Goal: Task Accomplishment & Management: Use online tool/utility

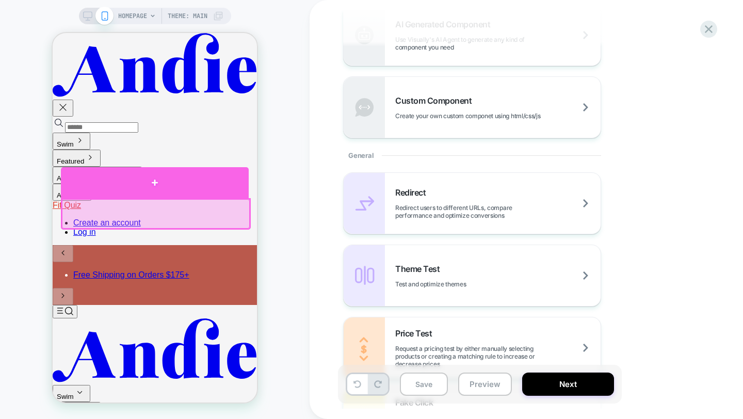
click at [161, 190] on div at bounding box center [155, 182] width 188 height 31
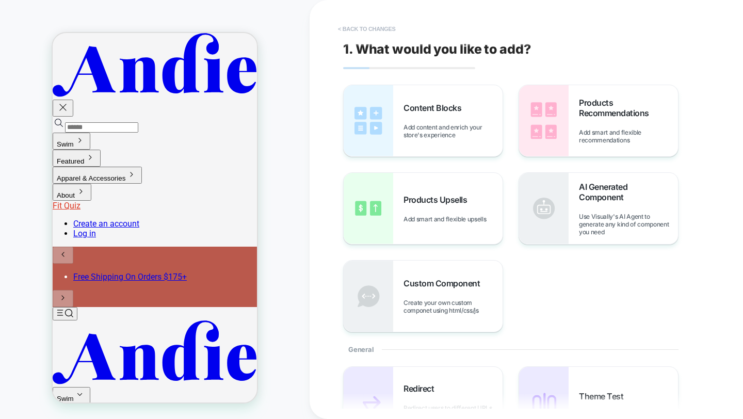
click at [377, 31] on button "< Back to changes" at bounding box center [367, 29] width 68 height 17
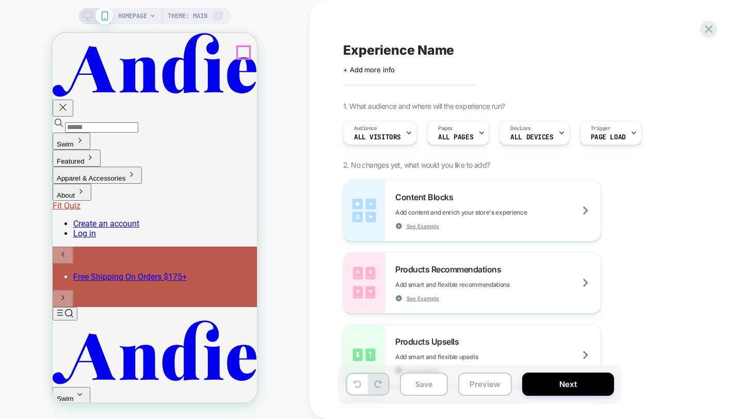
click at [69, 101] on icon "button" at bounding box center [63, 107] width 12 height 12
click at [69, 308] on icon "Top" at bounding box center [65, 312] width 17 height 9
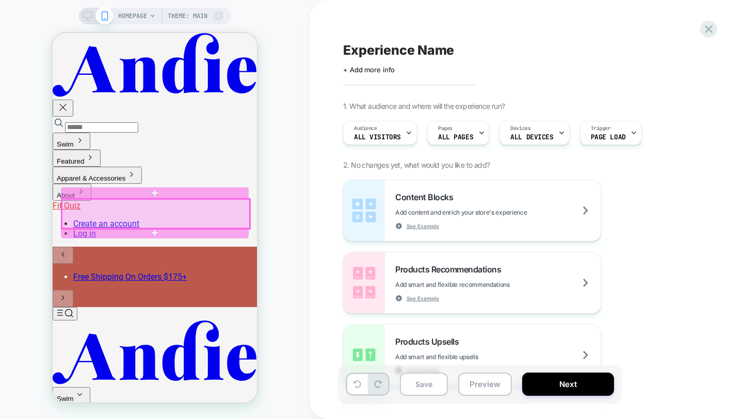
click at [106, 201] on div at bounding box center [156, 213] width 188 height 29
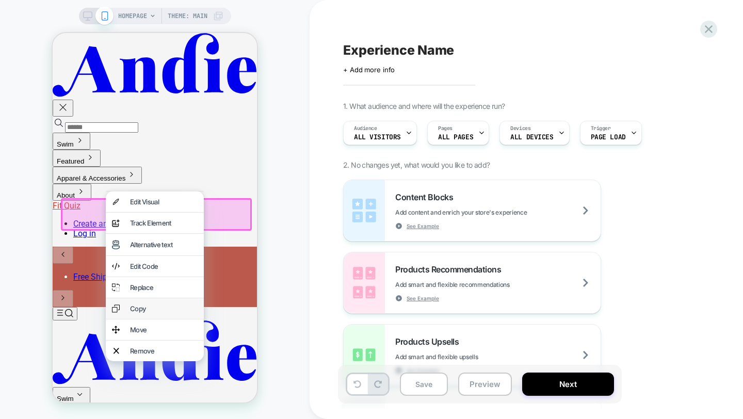
click at [140, 312] on div "Copy" at bounding box center [164, 308] width 68 height 8
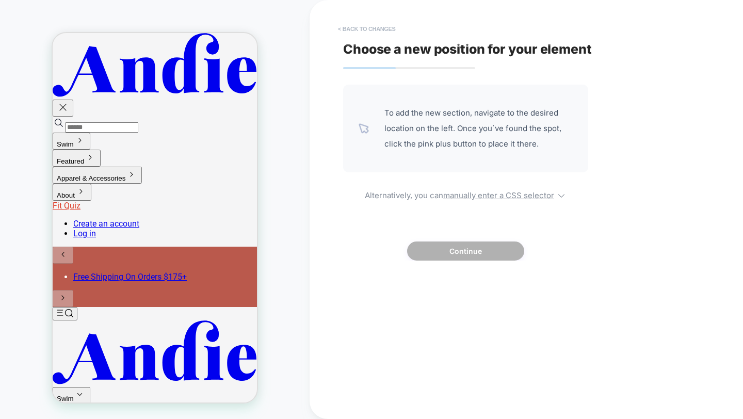
click at [373, 28] on button "< Back to changes" at bounding box center [367, 29] width 68 height 17
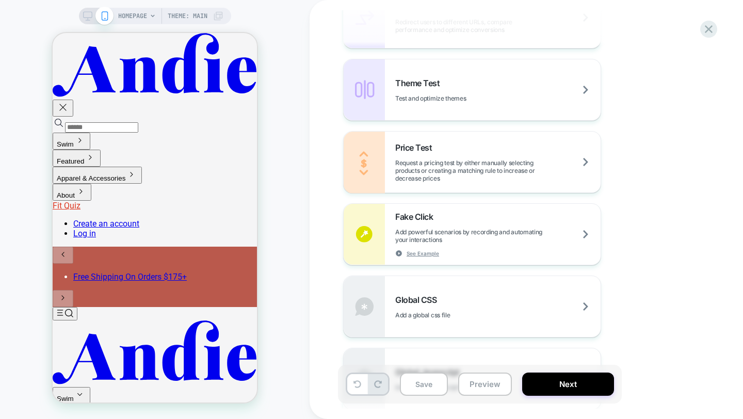
scroll to position [802, 0]
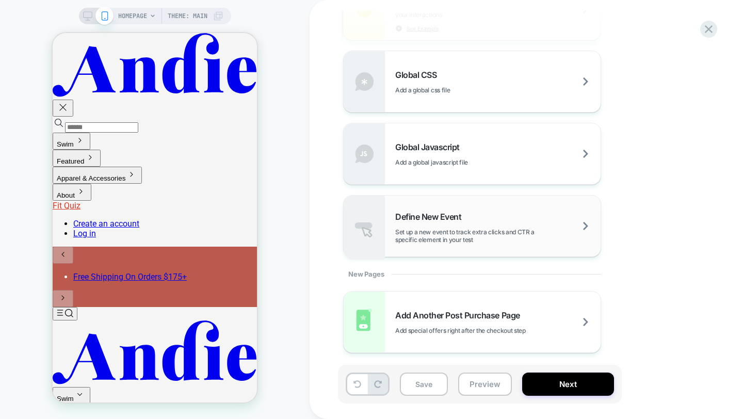
click at [484, 211] on div "Define New Event Set up a new event to track extra clicks and CTR a specific el…" at bounding box center [497, 227] width 205 height 32
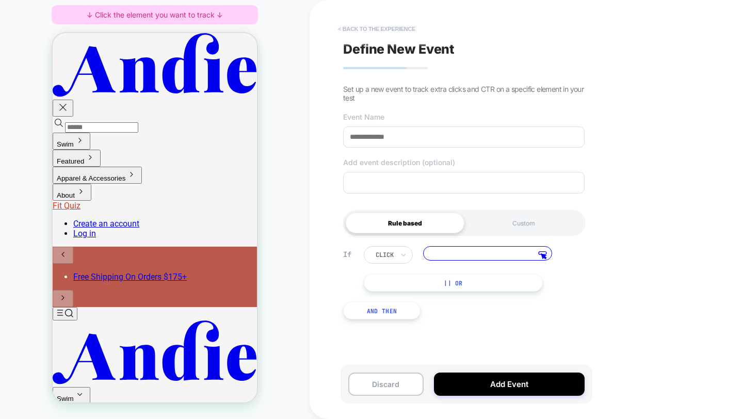
click at [381, 25] on button "< back to the experience" at bounding box center [377, 29] width 88 height 17
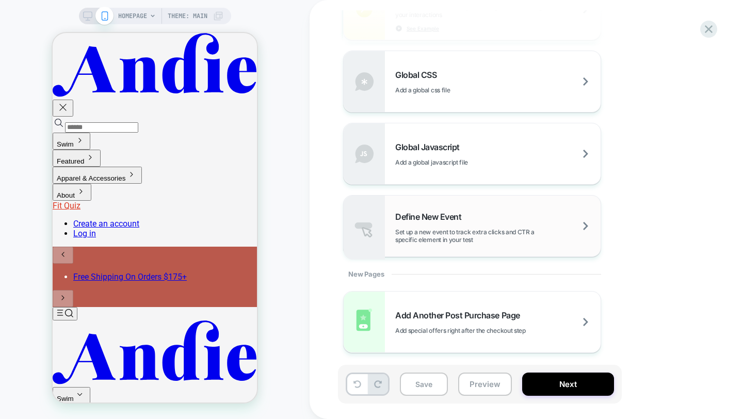
click at [518, 239] on span "Set up a new event to track extra clicks and CTR a specific element in your test" at bounding box center [497, 235] width 205 height 15
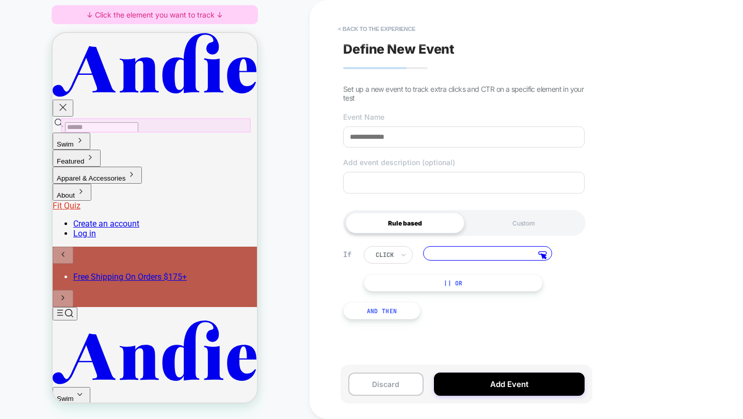
click at [85, 121] on div at bounding box center [156, 125] width 190 height 14
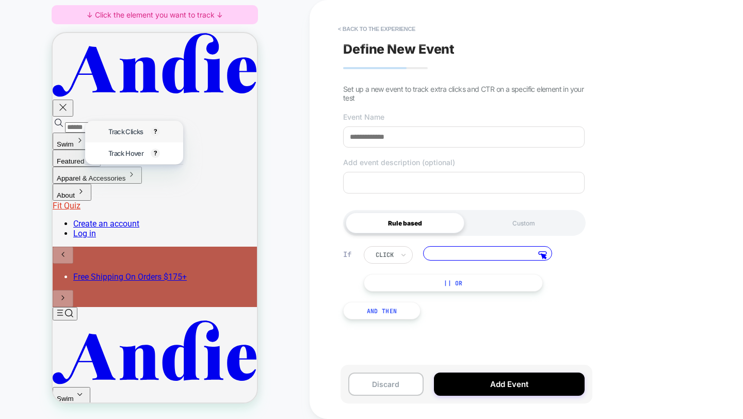
click at [107, 127] on div "Track Clicks ? Tracks clicks on the selected element." at bounding box center [133, 132] width 63 height 22
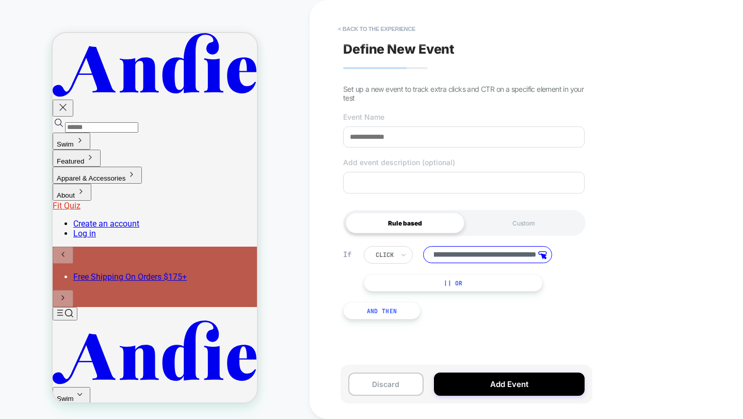
scroll to position [0, 0]
click at [412, 140] on input at bounding box center [463, 136] width 241 height 21
type input "******"
click at [480, 377] on button "Add Event" at bounding box center [509, 383] width 151 height 23
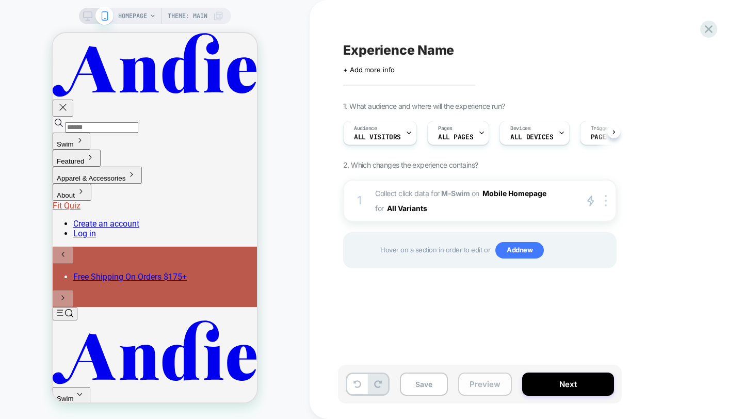
scroll to position [0, 1]
click at [510, 254] on span "Add new" at bounding box center [519, 250] width 48 height 17
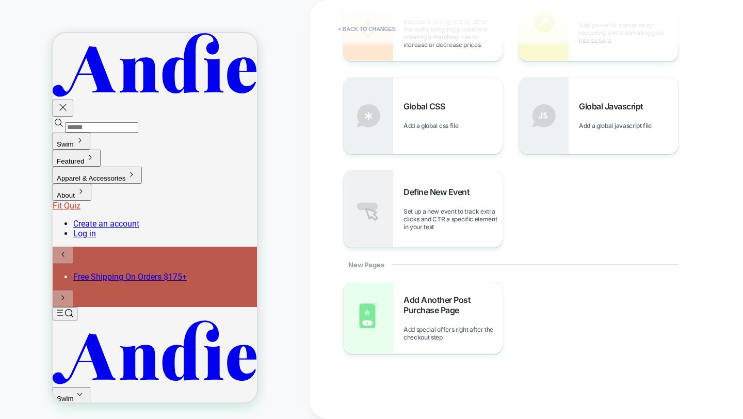
scroll to position [503, 0]
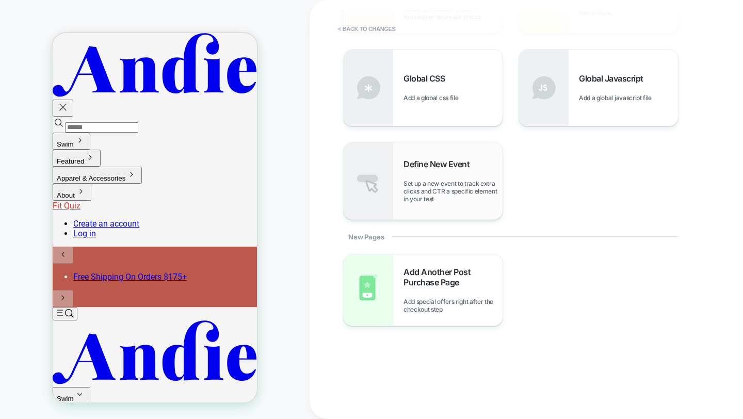
click at [468, 185] on span "Set up a new event to track extra clicks and CTR a specific element in your test" at bounding box center [452, 190] width 99 height 23
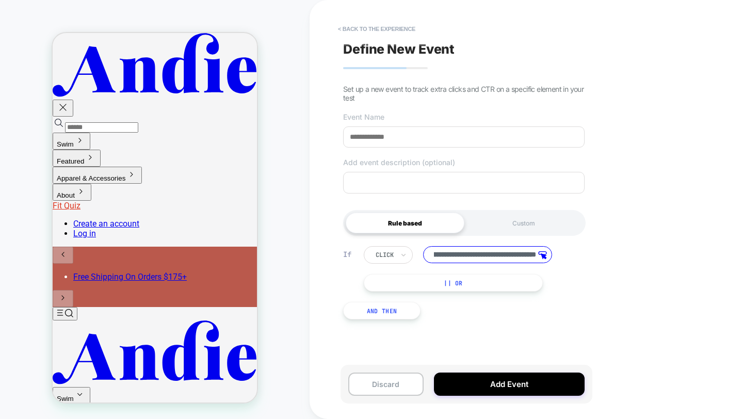
scroll to position [0, 0]
click at [421, 133] on input at bounding box center [463, 136] width 241 height 21
type input "**********"
click at [514, 262] on input "**********" at bounding box center [487, 254] width 129 height 17
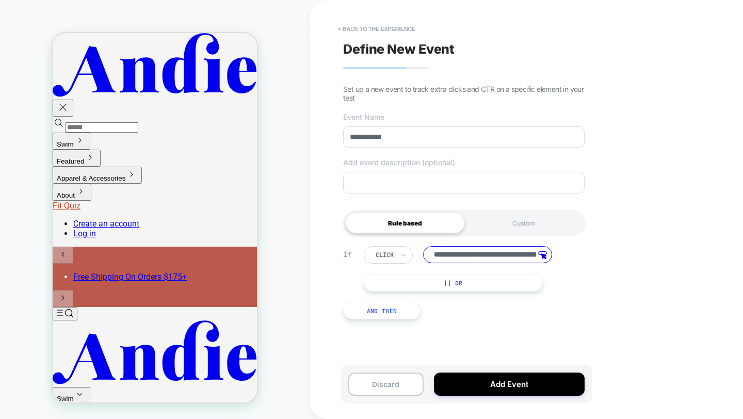
click at [514, 262] on input "**********" at bounding box center [487, 254] width 129 height 17
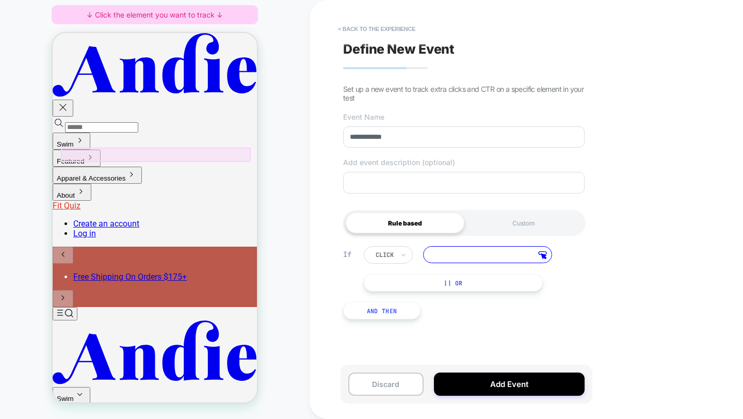
click at [152, 152] on div at bounding box center [156, 154] width 190 height 14
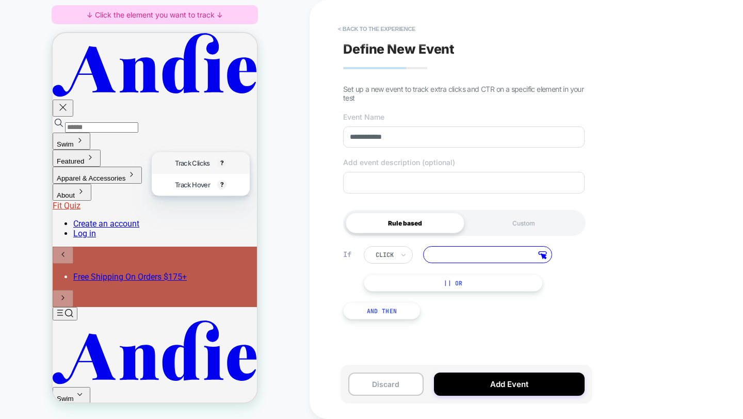
click at [175, 160] on span "Track Clicks" at bounding box center [192, 163] width 35 height 8
type input "**********"
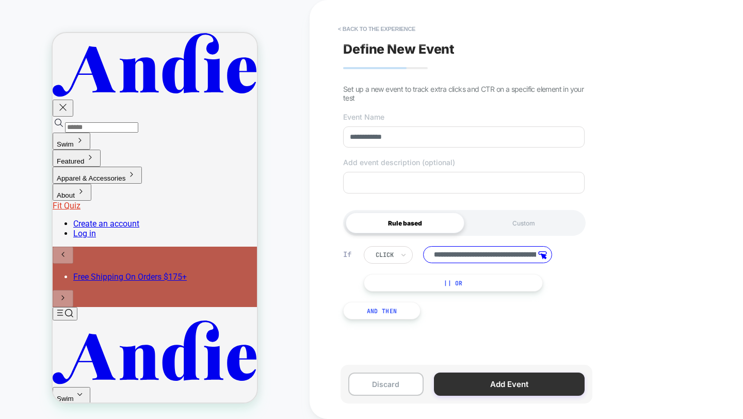
click at [492, 375] on button "Add Event" at bounding box center [509, 383] width 151 height 23
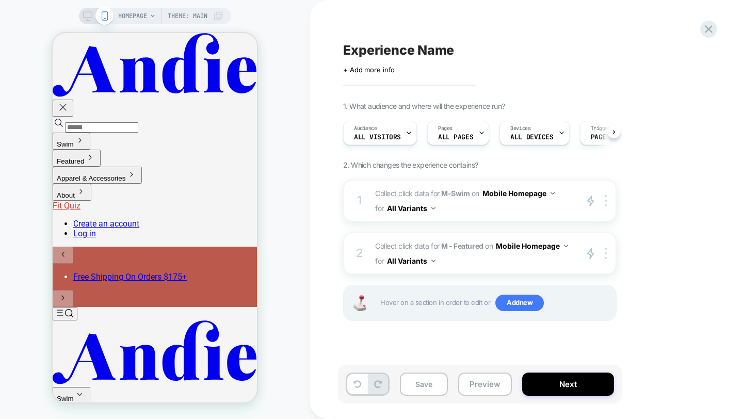
scroll to position [0, 1]
click at [527, 302] on span "Add new" at bounding box center [519, 302] width 48 height 17
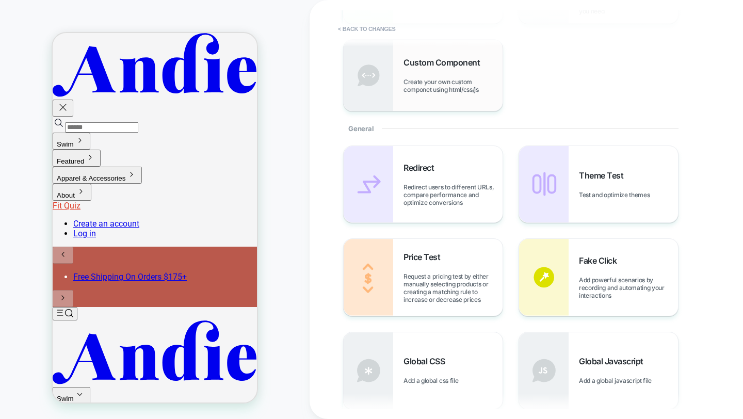
scroll to position [347, 0]
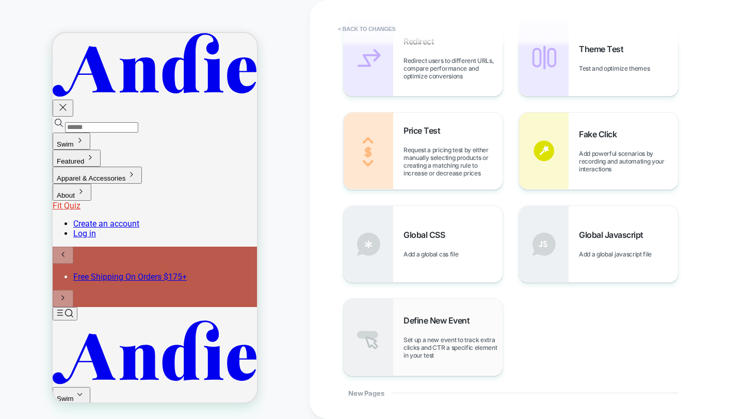
click at [457, 324] on span "Define New Event" at bounding box center [438, 320] width 71 height 10
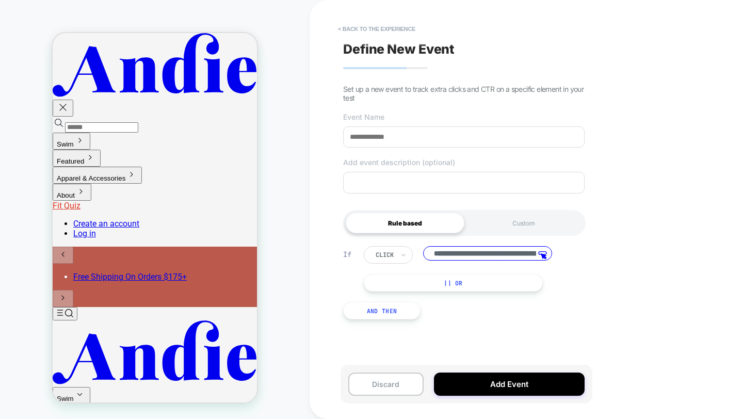
scroll to position [0, 93]
click at [124, 183] on div at bounding box center [156, 184] width 190 height 14
click at [143, 190] on div "Track Clicks ? Tracks clicks on the selected element." at bounding box center [172, 194] width 63 height 22
type input "**********"
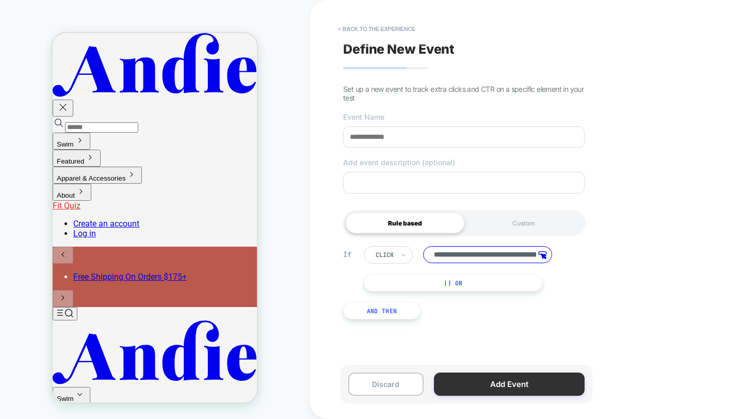
click at [486, 387] on button "Add Event" at bounding box center [509, 383] width 151 height 23
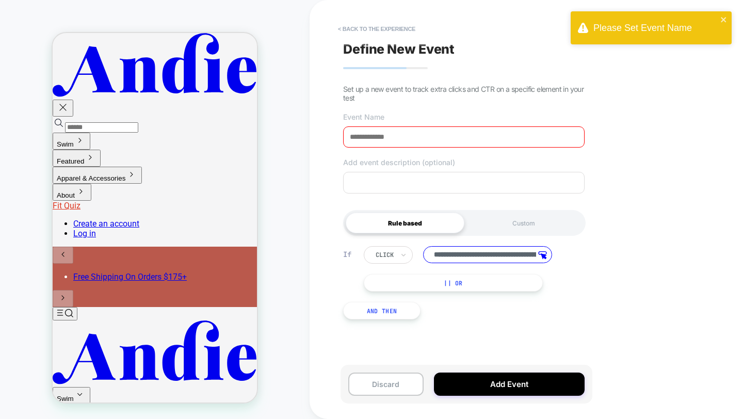
click at [405, 153] on div "**********" at bounding box center [464, 209] width 252 height 398
click at [405, 140] on input at bounding box center [463, 136] width 241 height 21
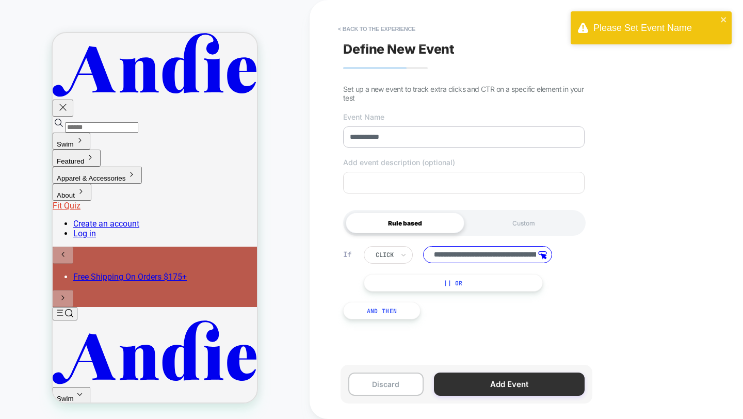
type input "**********"
click at [499, 389] on button "Add Event" at bounding box center [509, 383] width 151 height 23
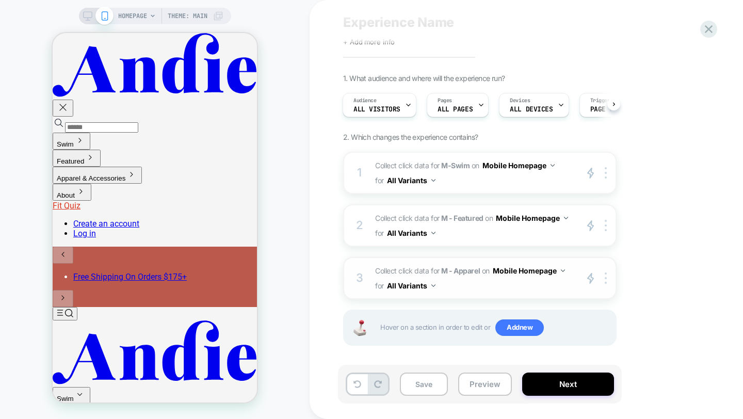
scroll to position [31, 0]
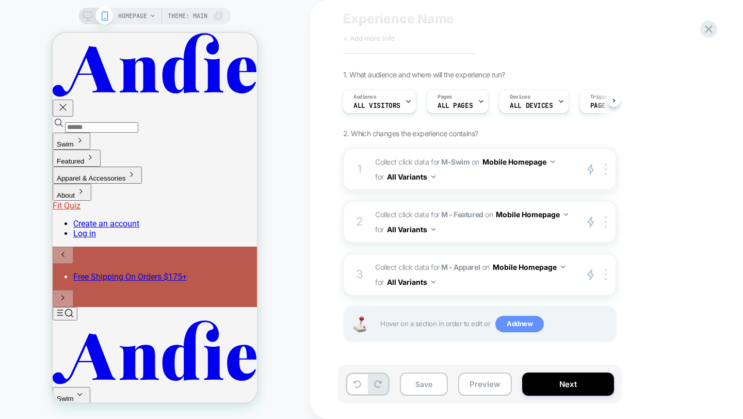
click at [517, 321] on span "Add new" at bounding box center [519, 324] width 48 height 17
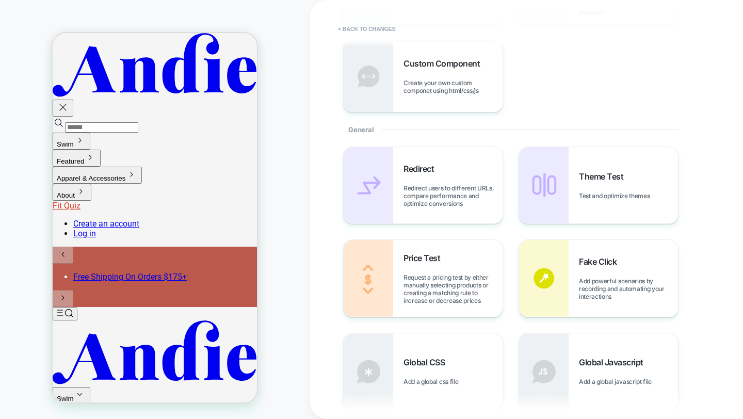
scroll to position [434, 0]
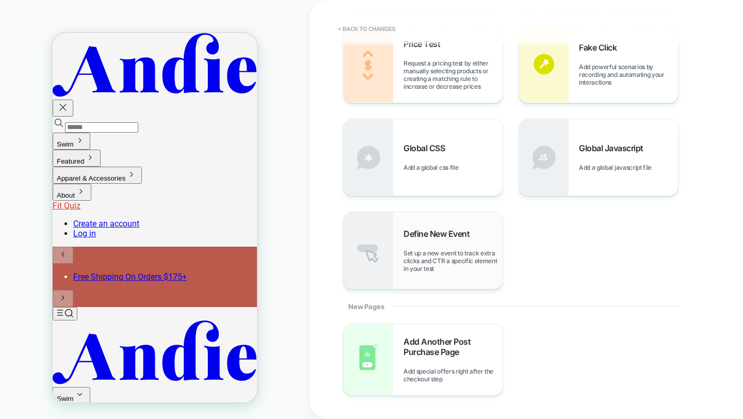
click at [457, 239] on span "Define New Event" at bounding box center [438, 233] width 71 height 10
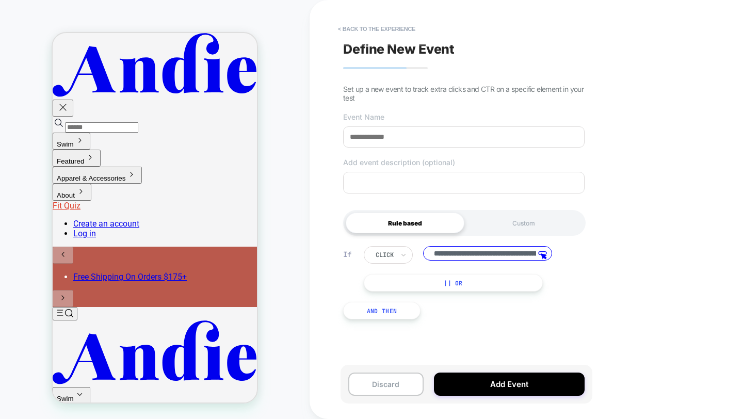
scroll to position [0, 93]
click at [127, 215] on div at bounding box center [156, 213] width 190 height 14
click at [164, 197] on span "Track Clicks" at bounding box center [168, 201] width 35 height 8
type input "**********"
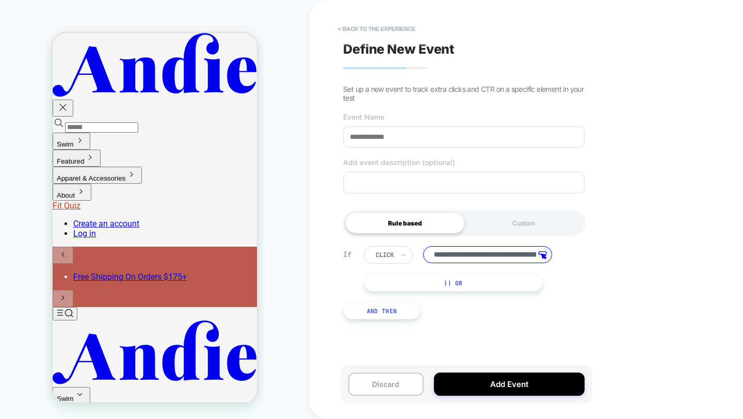
click at [439, 251] on input "**********" at bounding box center [487, 254] width 129 height 17
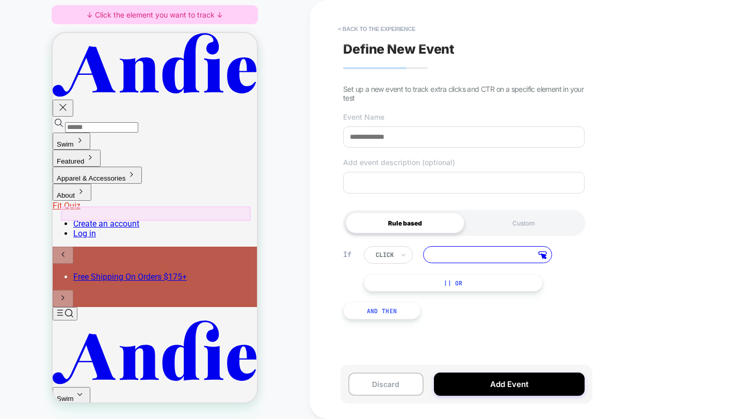
click at [77, 211] on div at bounding box center [156, 213] width 190 height 14
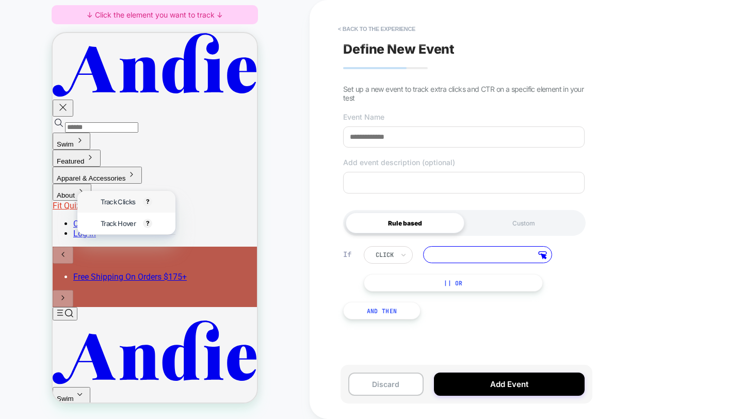
click at [95, 203] on div "Track Clicks ? Tracks clicks on the selected element." at bounding box center [125, 202] width 63 height 22
type input "**********"
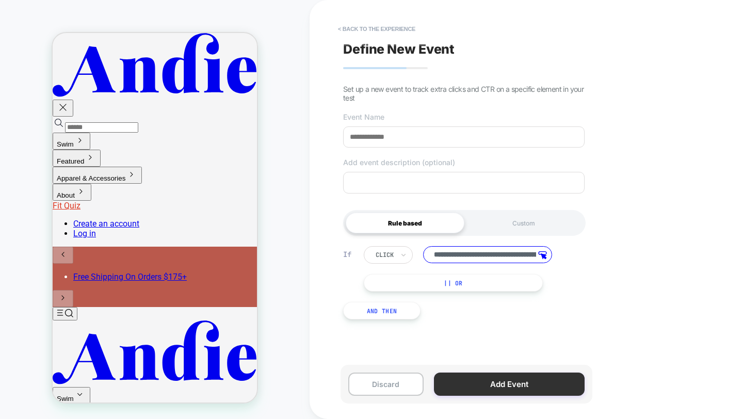
click at [498, 387] on button "Add Event" at bounding box center [509, 383] width 151 height 23
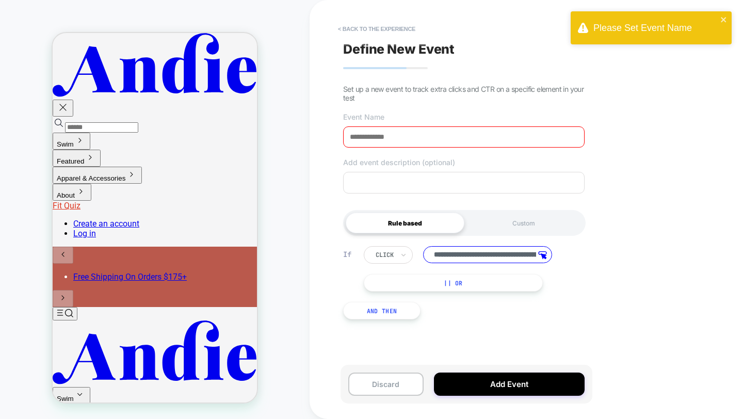
click at [372, 130] on input at bounding box center [463, 136] width 241 height 21
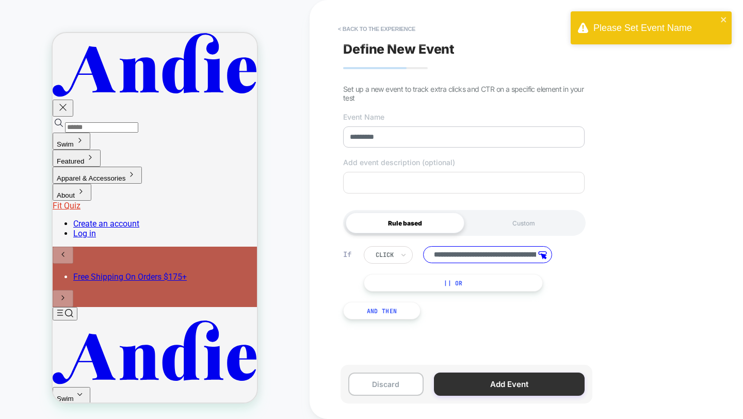
type input "*********"
click at [517, 386] on button "Add Event" at bounding box center [509, 383] width 151 height 23
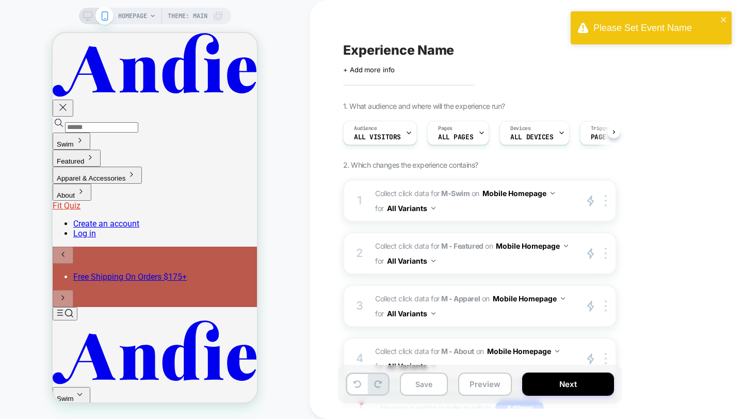
scroll to position [0, 1]
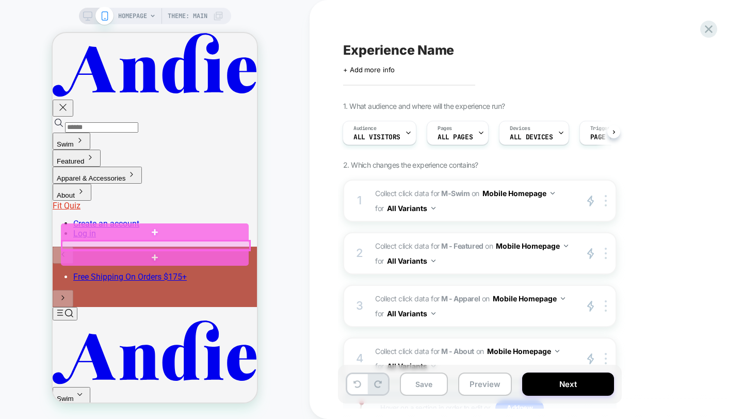
click at [106, 245] on div at bounding box center [156, 245] width 188 height 9
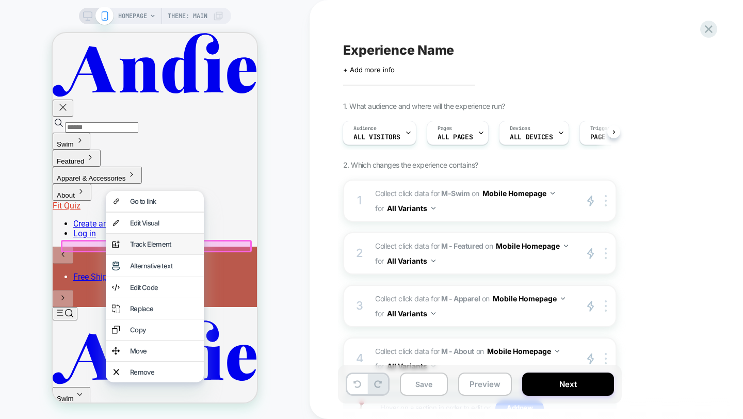
click at [169, 245] on div "Track Element" at bounding box center [164, 244] width 68 height 8
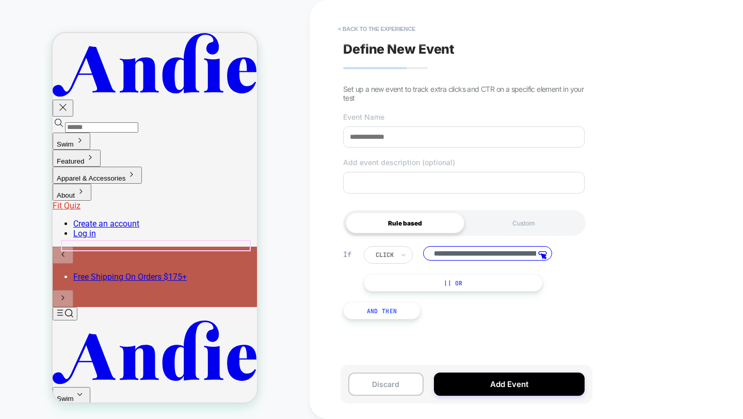
scroll to position [0, 93]
click at [393, 26] on button "< back to the experience" at bounding box center [377, 29] width 88 height 17
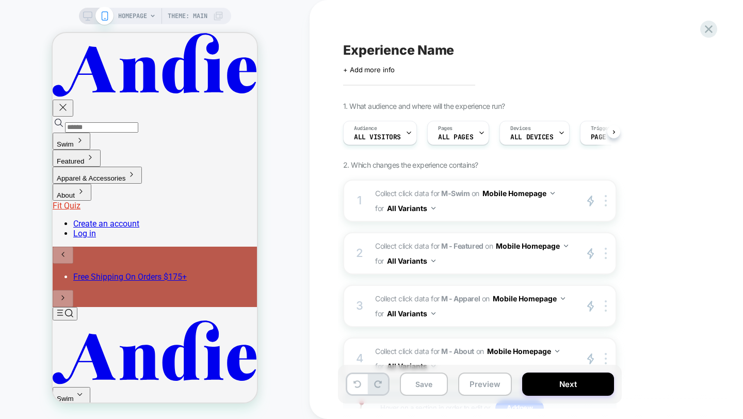
scroll to position [0, 1]
click at [603, 199] on div at bounding box center [607, 201] width 17 height 12
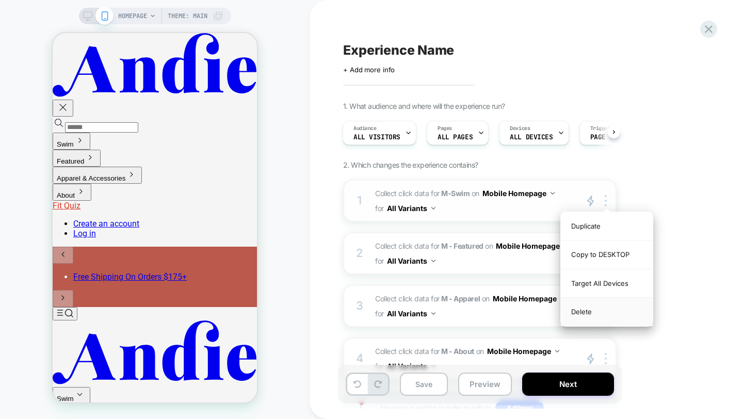
click at [588, 311] on div "Delete" at bounding box center [606, 312] width 92 height 28
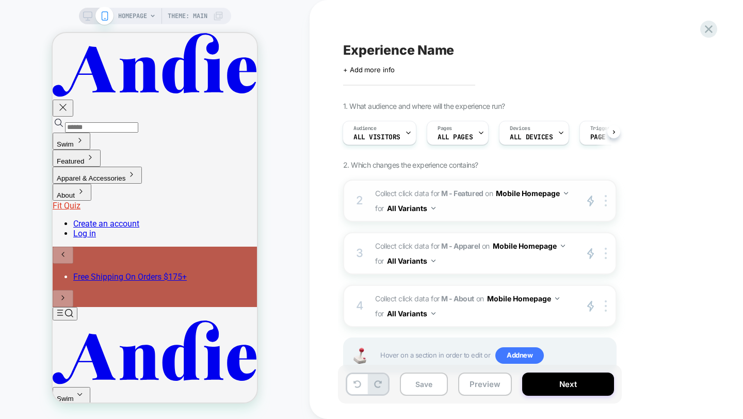
click at [603, 208] on div "2 Collect click data for M - Featured on Mobile Homepage for All Variants prima…" at bounding box center [479, 200] width 273 height 42
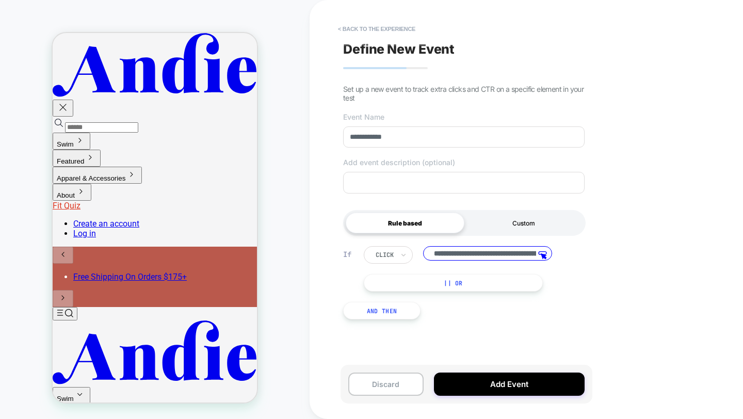
scroll to position [0, 93]
click at [390, 24] on button "< back to the experience" at bounding box center [377, 29] width 88 height 17
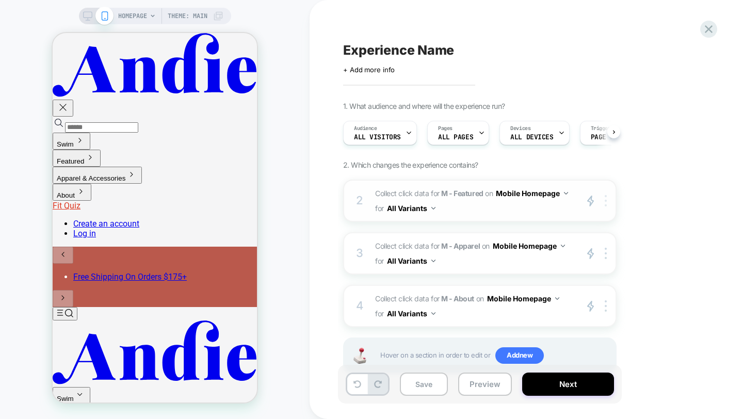
scroll to position [0, 1]
click at [604, 201] on div at bounding box center [607, 201] width 17 height 12
click at [608, 201] on div at bounding box center [607, 201] width 17 height 12
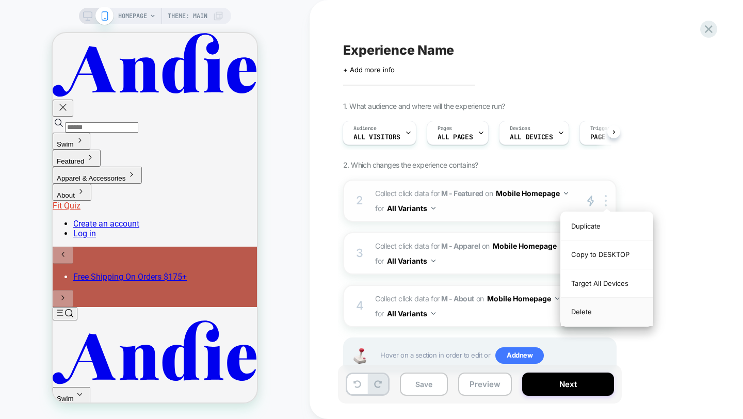
click at [607, 307] on div "Delete" at bounding box center [606, 312] width 92 height 28
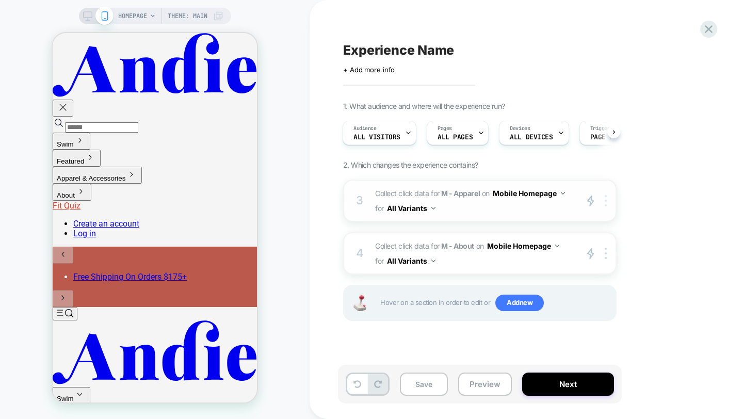
click at [607, 202] on div at bounding box center [607, 201] width 17 height 12
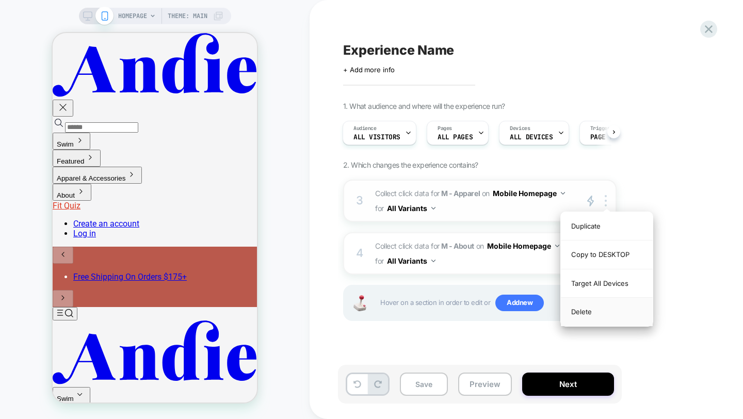
click at [598, 311] on div "Delete" at bounding box center [606, 312] width 92 height 28
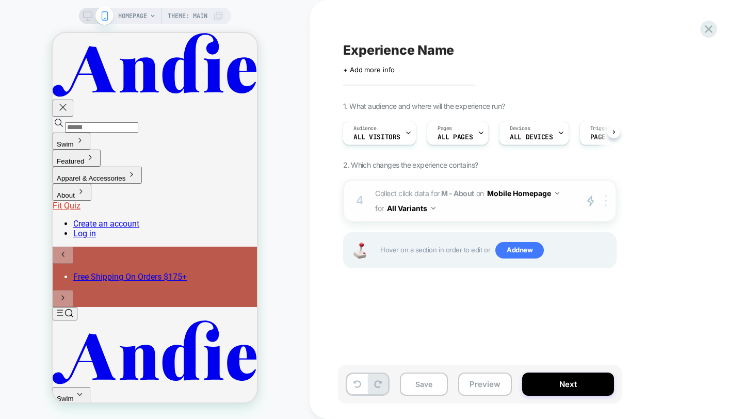
click at [603, 202] on div at bounding box center [607, 201] width 17 height 12
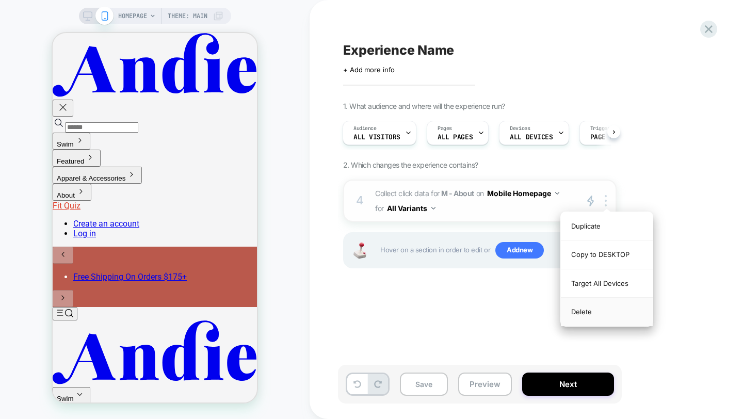
click at [599, 312] on div "Delete" at bounding box center [606, 312] width 92 height 28
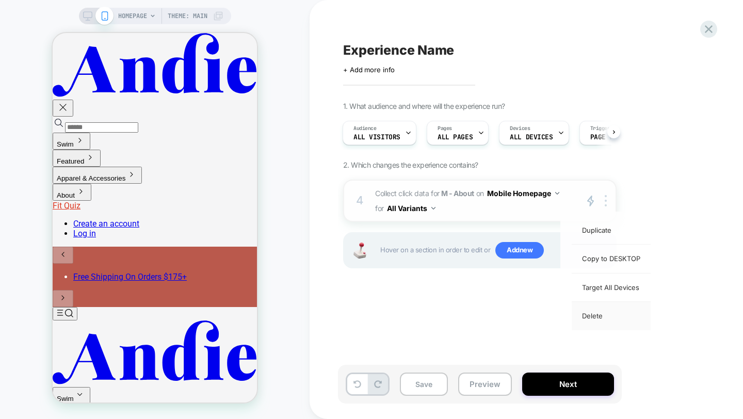
scroll to position [0, 0]
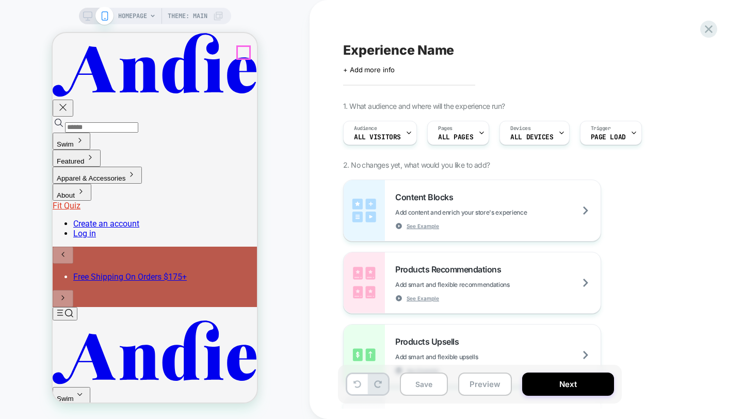
click at [69, 101] on icon "button" at bounding box center [63, 107] width 12 height 12
click at [65, 307] on div "Open Menu [PERSON_NAME] Swim Featured Apparel & Accessories About Account 0 ite…" at bounding box center [155, 397] width 204 height 180
click at [68, 308] on icon "Top" at bounding box center [65, 312] width 17 height 9
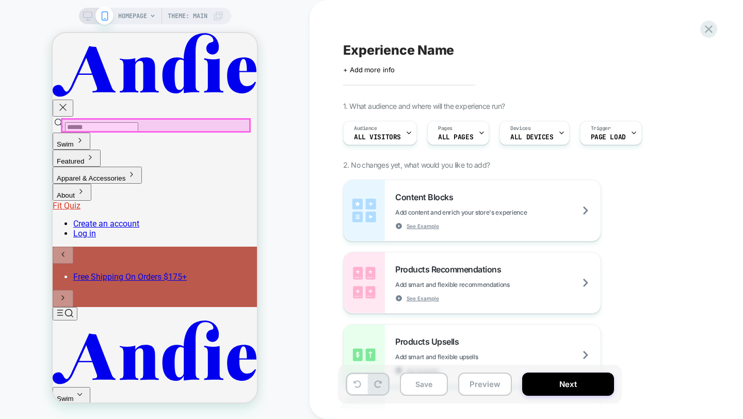
click at [205, 126] on div at bounding box center [156, 125] width 188 height 12
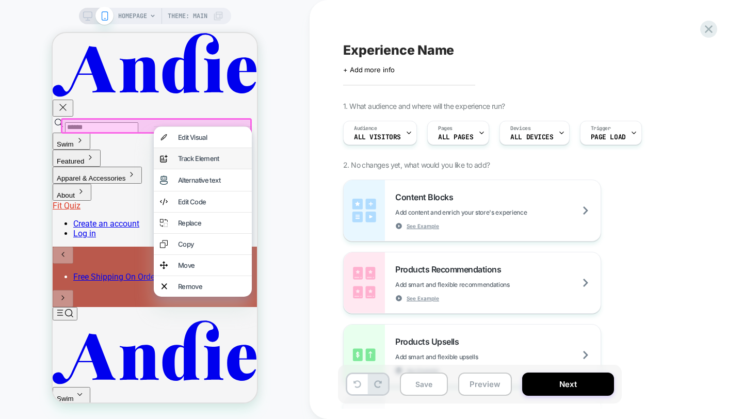
click at [210, 162] on div "Track Element" at bounding box center [212, 158] width 68 height 8
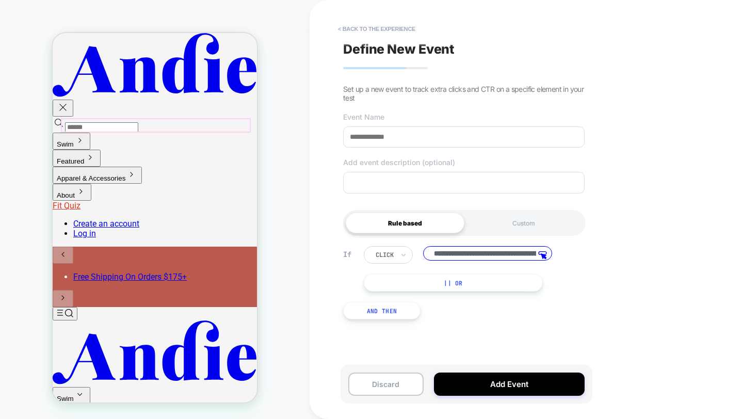
scroll to position [0, 93]
click at [436, 139] on input at bounding box center [463, 136] width 241 height 21
type input "****"
click at [524, 387] on button "Add Event" at bounding box center [509, 383] width 151 height 23
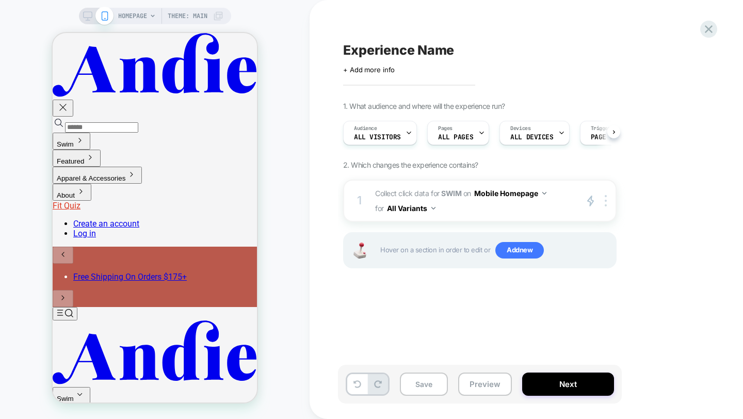
scroll to position [0, 1]
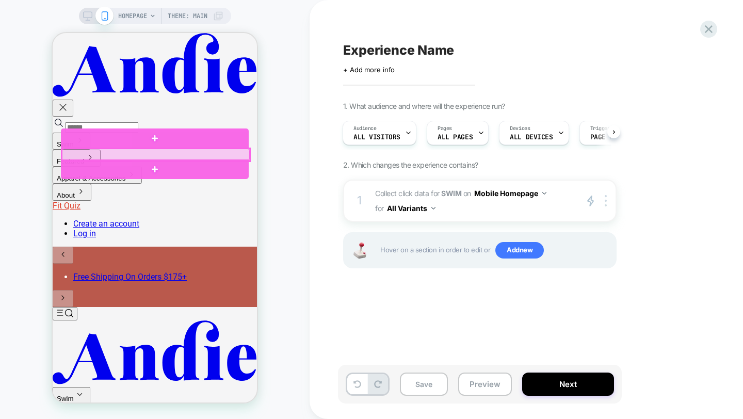
click at [76, 152] on div at bounding box center [156, 155] width 188 height 12
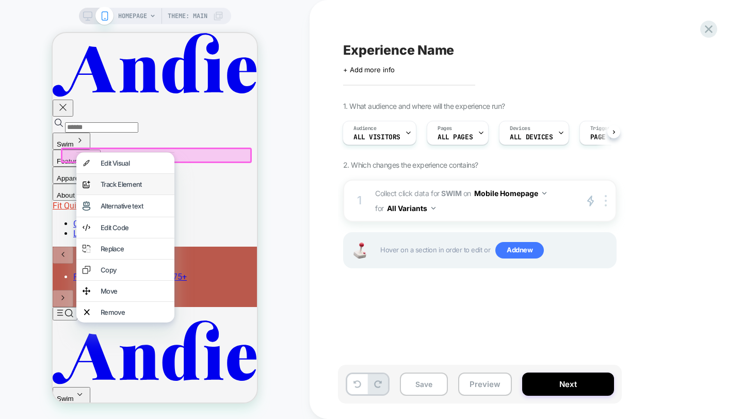
click at [111, 183] on div "Track Element" at bounding box center [135, 184] width 68 height 8
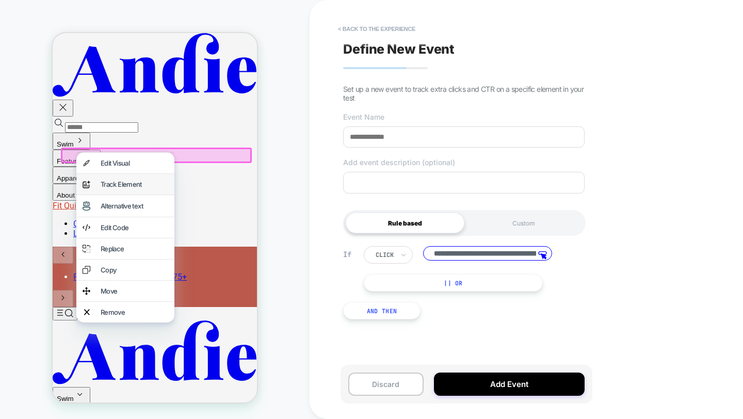
scroll to position [0, 93]
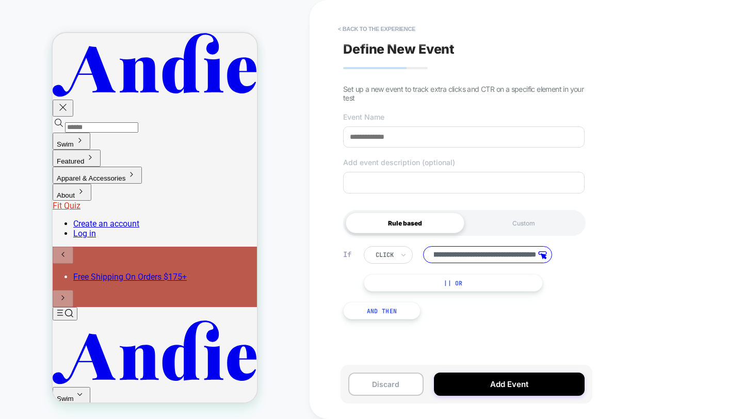
click at [398, 138] on input at bounding box center [463, 136] width 241 height 21
type input "********"
click at [473, 385] on button "Add Event" at bounding box center [509, 383] width 151 height 23
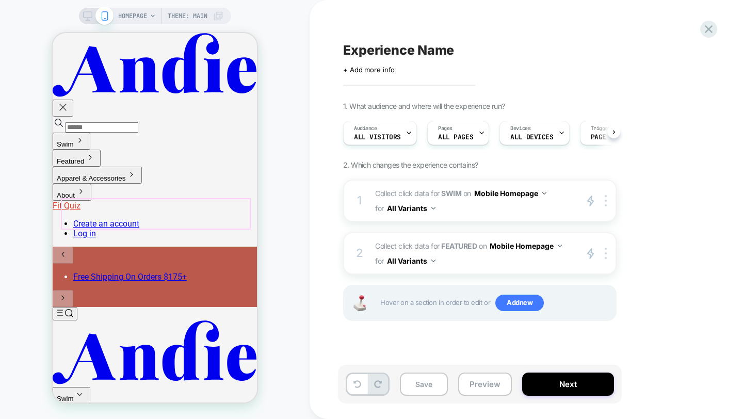
scroll to position [0, 1]
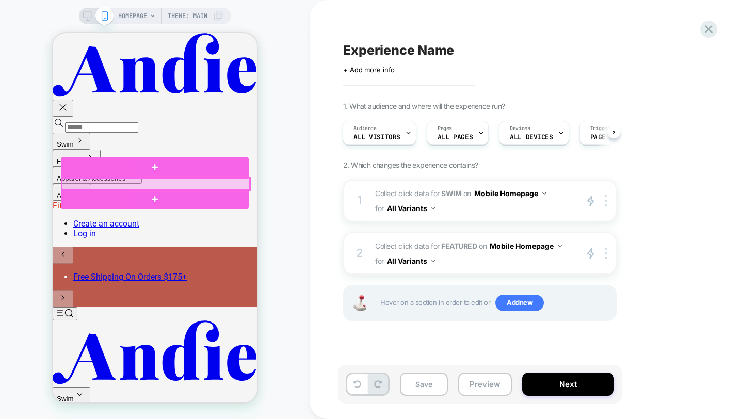
click at [98, 181] on div at bounding box center [156, 184] width 188 height 12
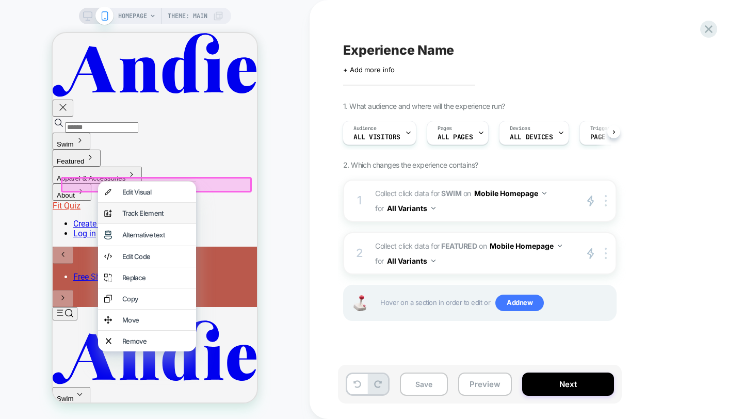
click at [132, 209] on div "analytics-plus-line-svgrepo-com Track Element" at bounding box center [147, 213] width 98 height 21
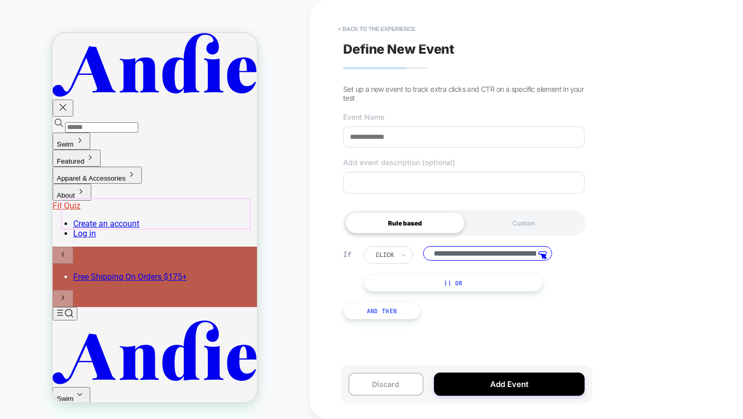
scroll to position [0, 93]
click at [388, 135] on input at bounding box center [463, 136] width 241 height 21
type input "*******"
click at [471, 387] on button "Add Event" at bounding box center [509, 383] width 151 height 23
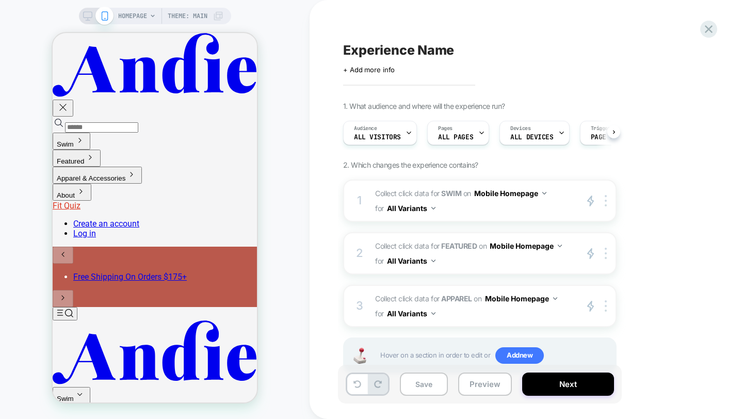
scroll to position [0, 1]
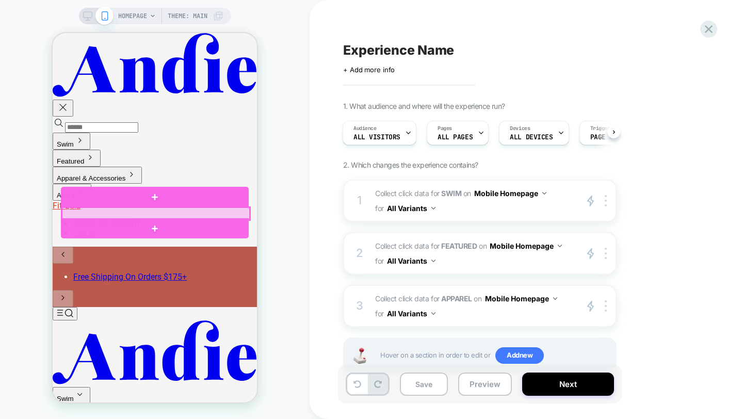
click at [84, 213] on div at bounding box center [156, 213] width 188 height 12
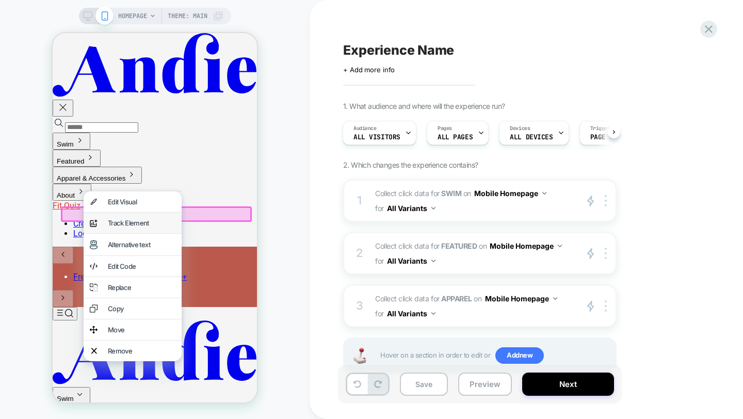
click at [152, 227] on div "Track Element" at bounding box center [142, 223] width 68 height 8
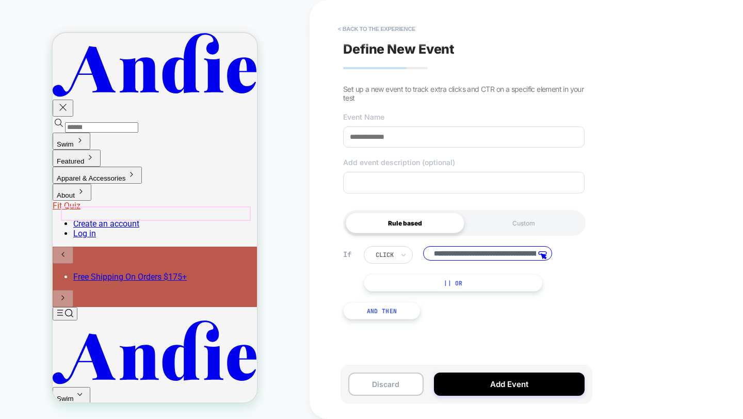
scroll to position [0, 93]
click at [385, 142] on input at bounding box center [463, 136] width 241 height 21
type input "*****"
click at [506, 384] on button "Add Event" at bounding box center [509, 383] width 151 height 23
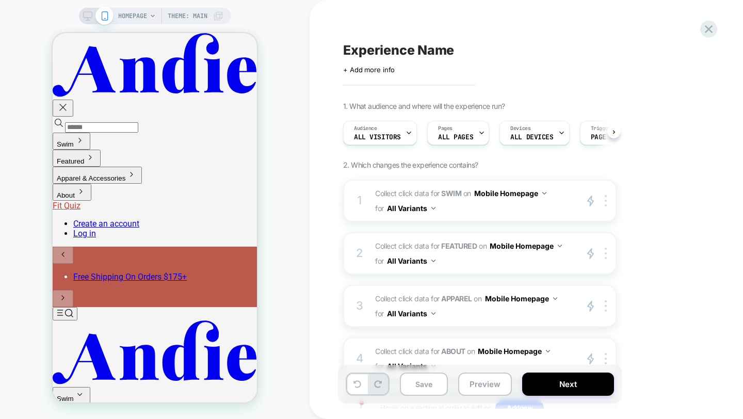
scroll to position [0, 1]
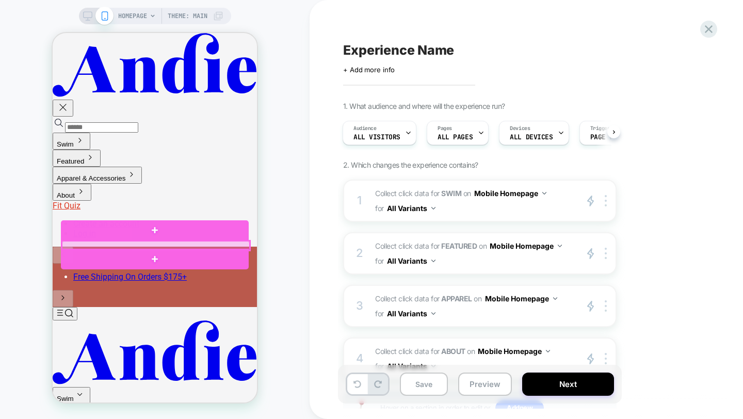
click at [85, 242] on div at bounding box center [156, 245] width 188 height 9
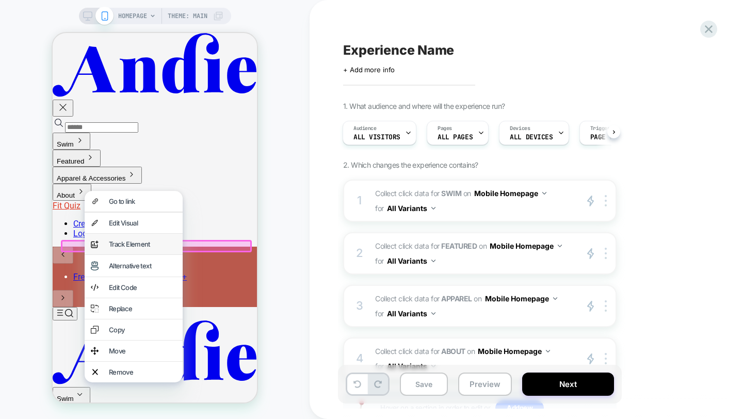
click at [124, 244] on div "Track Element" at bounding box center [143, 244] width 68 height 8
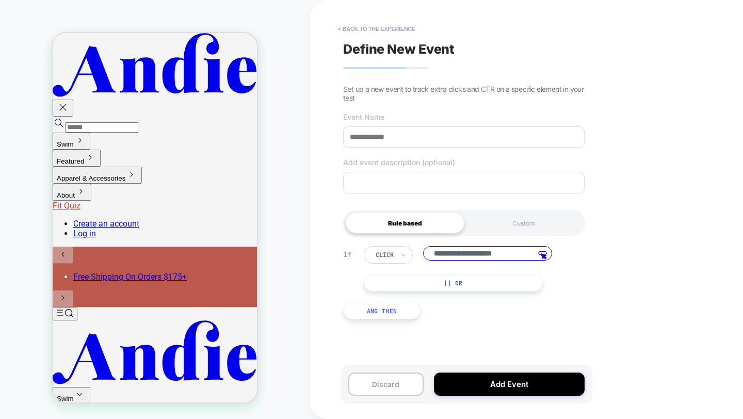
click at [415, 143] on input at bounding box center [463, 136] width 241 height 21
type input "********"
click at [487, 389] on button "Add Event" at bounding box center [509, 383] width 151 height 23
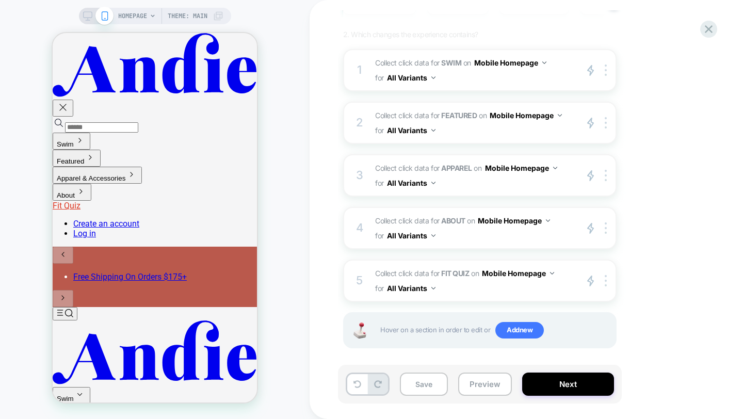
scroll to position [137, 0]
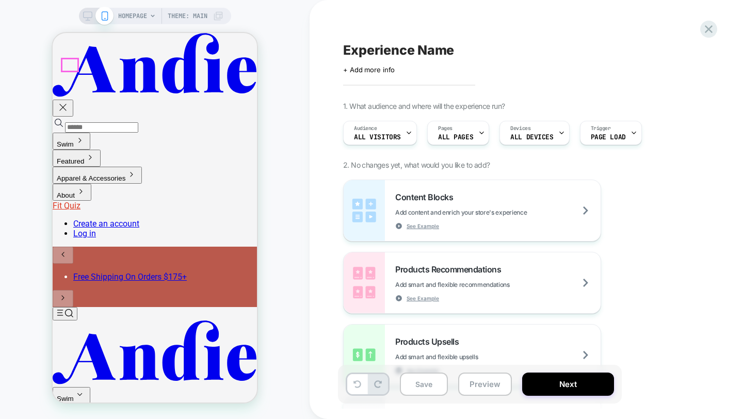
click at [68, 308] on icon "Top" at bounding box center [65, 312] width 17 height 9
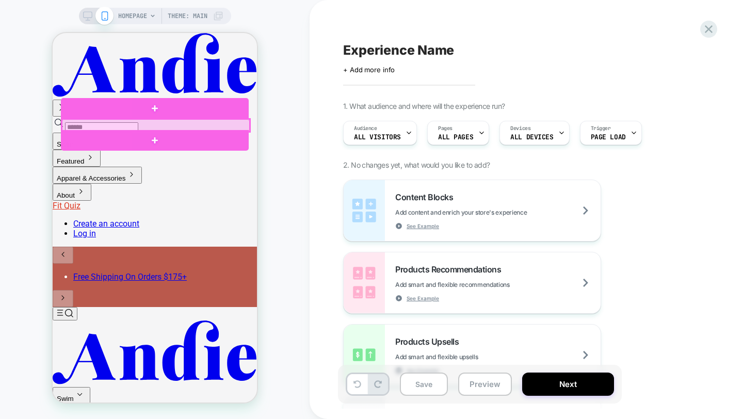
click at [78, 120] on div at bounding box center [156, 125] width 188 height 12
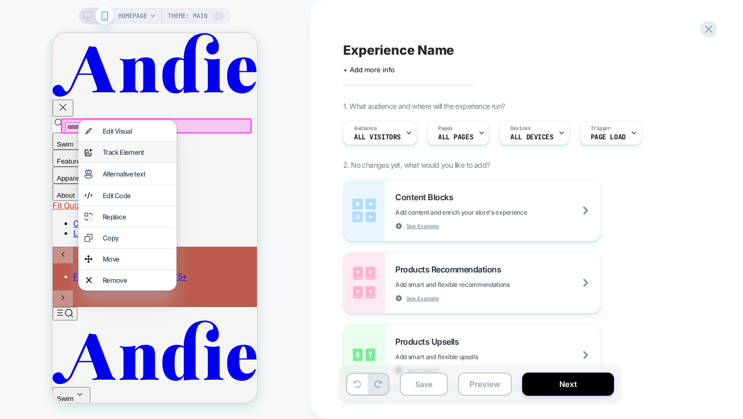
click at [107, 156] on div "Track Element" at bounding box center [137, 152] width 68 height 8
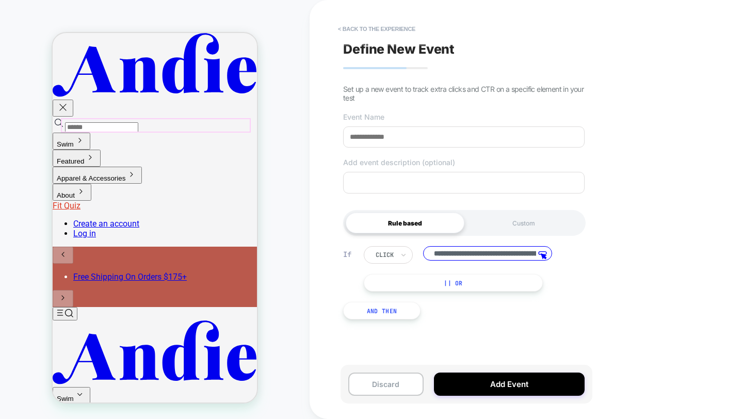
scroll to position [0, 93]
click at [379, 140] on input at bounding box center [463, 136] width 241 height 21
type input "****"
click at [499, 381] on button "Add Event" at bounding box center [509, 383] width 151 height 23
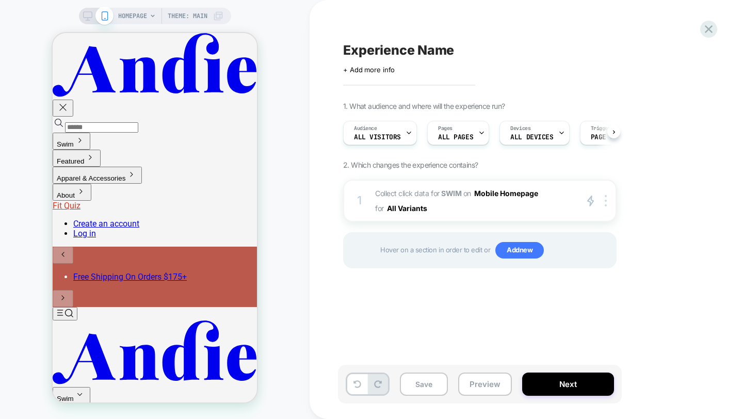
scroll to position [0, 1]
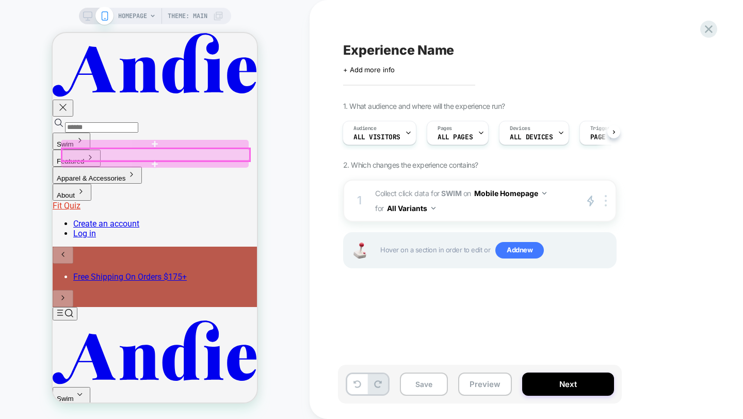
click at [110, 153] on div at bounding box center [156, 155] width 188 height 12
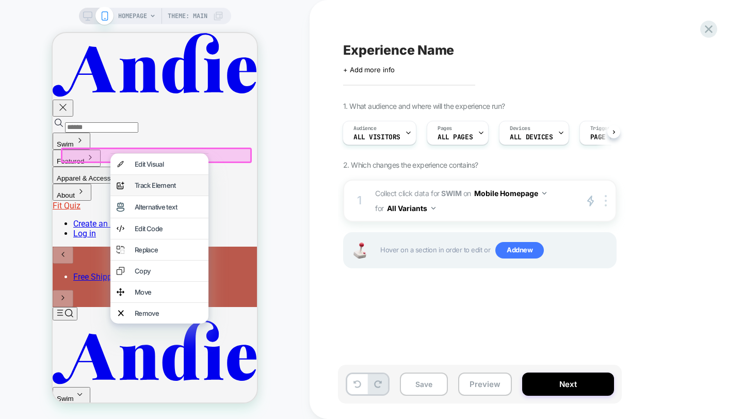
click at [141, 188] on div "Track Element" at bounding box center [169, 185] width 68 height 8
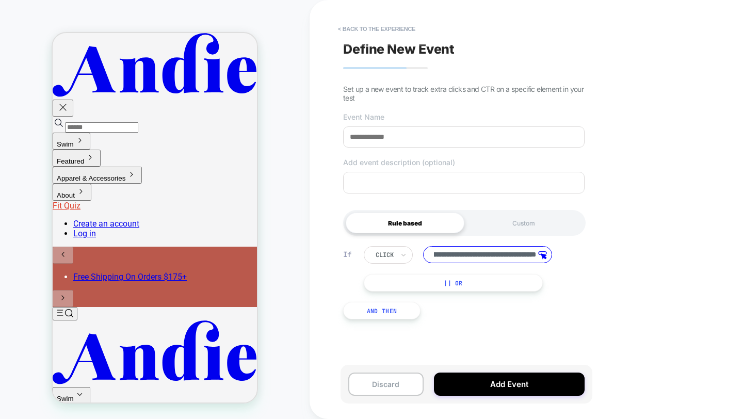
scroll to position [0, 0]
click at [381, 145] on input at bounding box center [463, 136] width 241 height 21
type input "********"
click at [505, 381] on button "Add Event" at bounding box center [509, 383] width 151 height 23
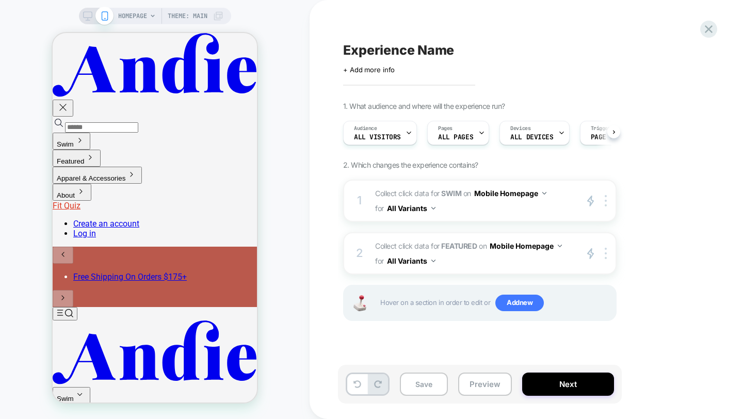
scroll to position [0, 1]
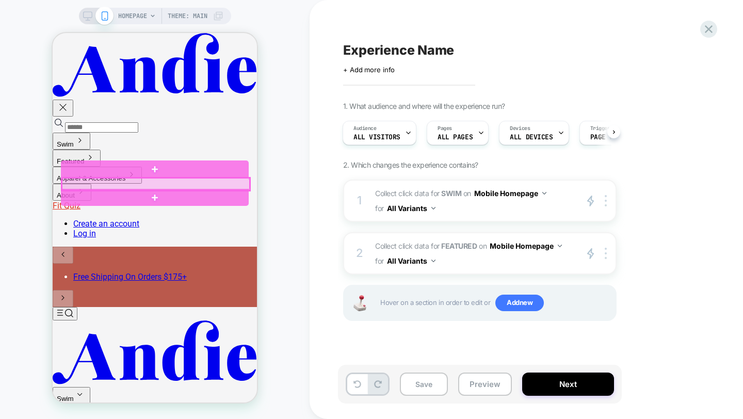
click at [124, 183] on div at bounding box center [156, 184] width 188 height 12
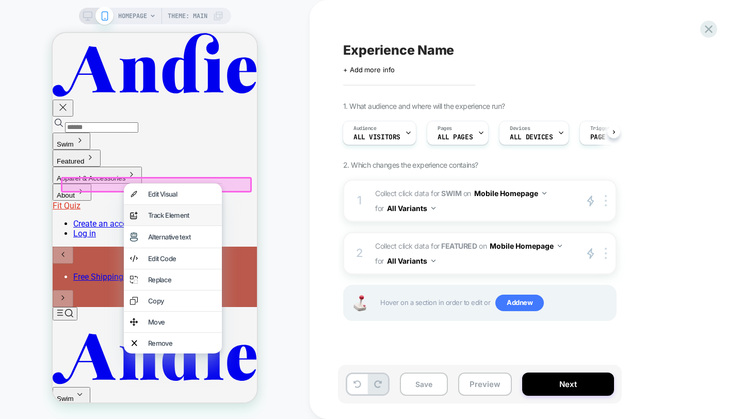
click at [158, 219] on div "Track Element" at bounding box center [182, 215] width 68 height 8
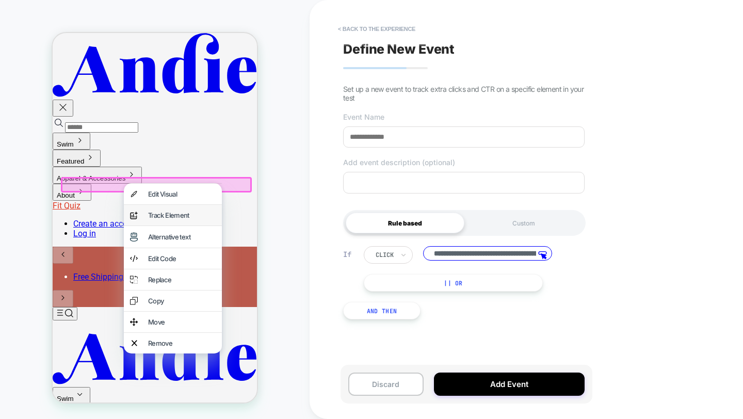
scroll to position [0, 93]
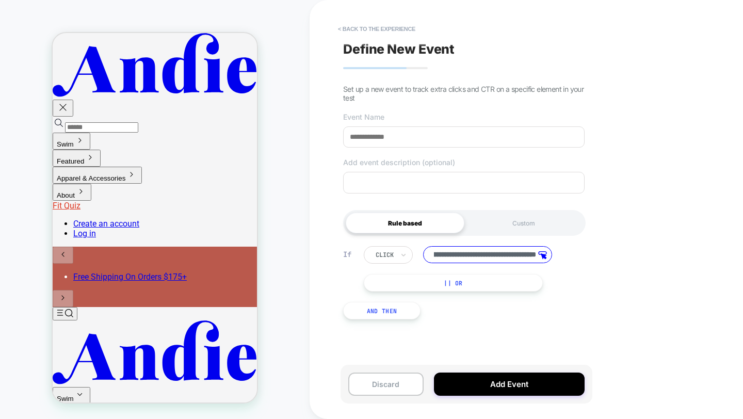
click at [387, 137] on input at bounding box center [463, 136] width 241 height 21
type input "*******"
click at [483, 381] on button "Add Event" at bounding box center [509, 383] width 151 height 23
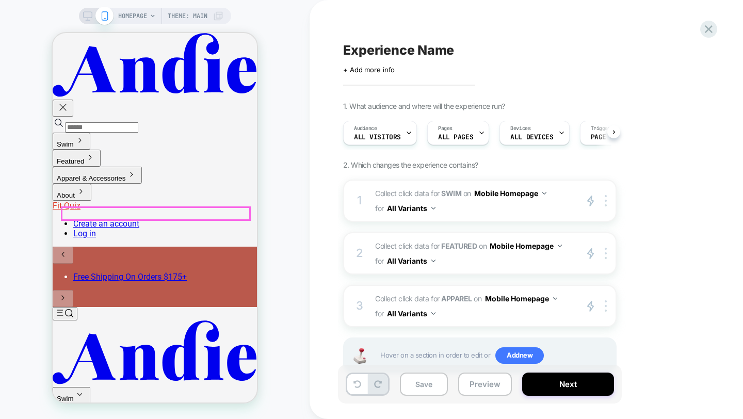
scroll to position [0, 1]
click at [101, 211] on div at bounding box center [156, 213] width 188 height 12
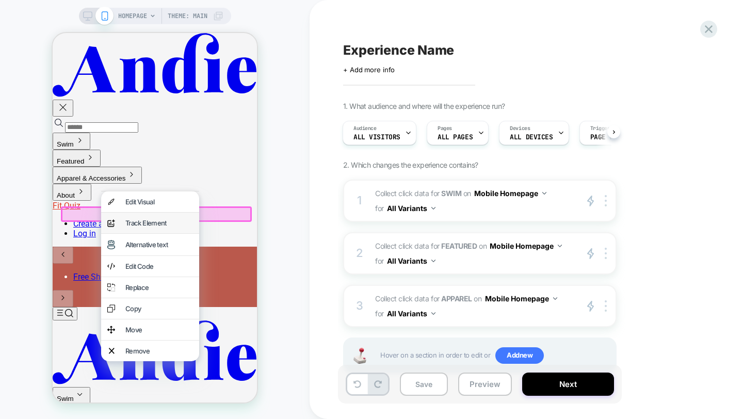
click at [146, 224] on div "Track Element" at bounding box center [159, 223] width 68 height 8
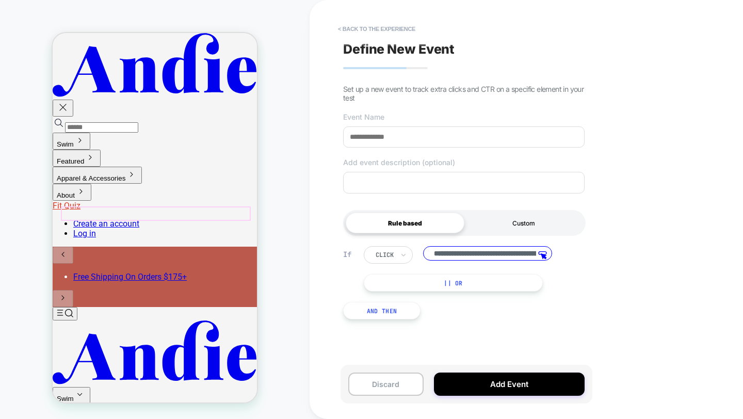
scroll to position [0, 93]
click at [417, 139] on input at bounding box center [463, 136] width 241 height 21
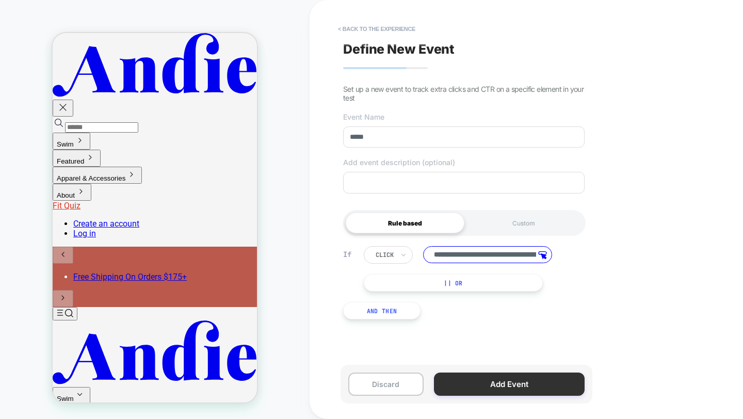
type input "*****"
click at [545, 389] on button "Add Event" at bounding box center [509, 383] width 151 height 23
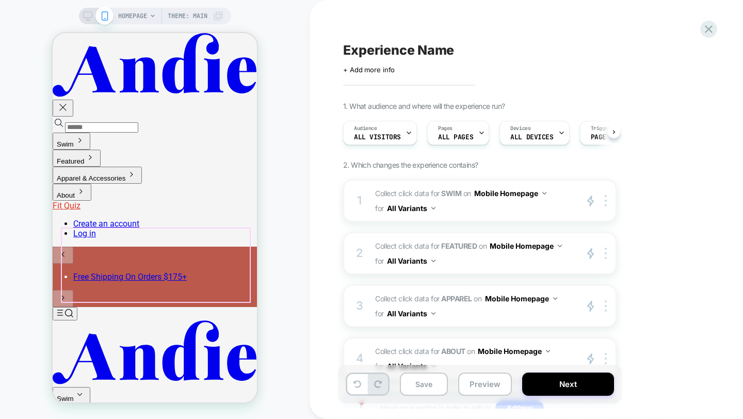
scroll to position [0, 1]
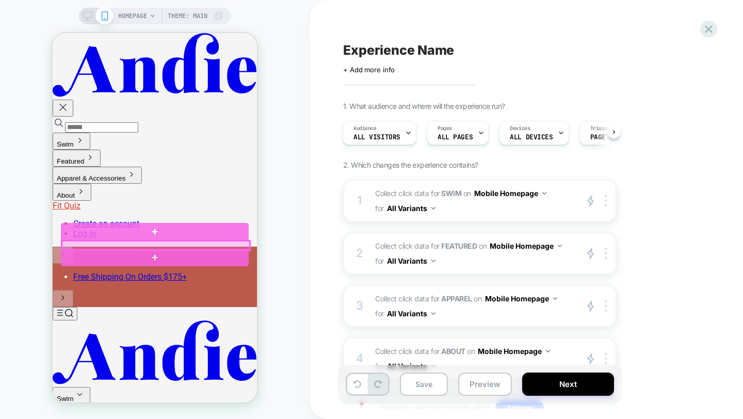
click at [188, 244] on div at bounding box center [156, 245] width 188 height 9
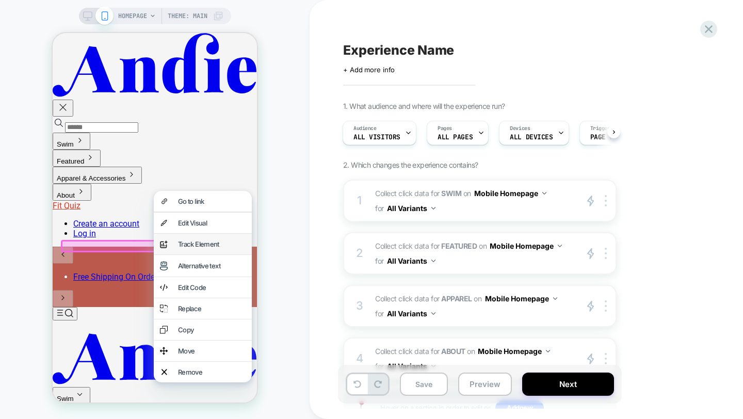
click at [207, 247] on div "Track Element" at bounding box center [212, 244] width 68 height 8
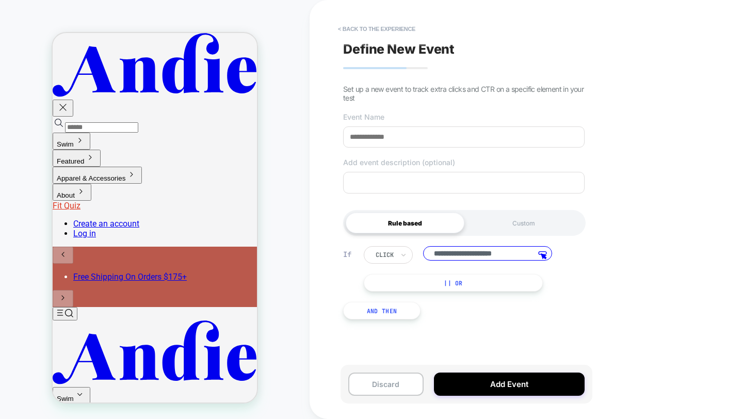
click at [415, 145] on input at bounding box center [463, 136] width 241 height 21
type input "****"
click at [531, 381] on button "Add Event" at bounding box center [509, 383] width 151 height 23
